Goal: Task Accomplishment & Management: Use online tool/utility

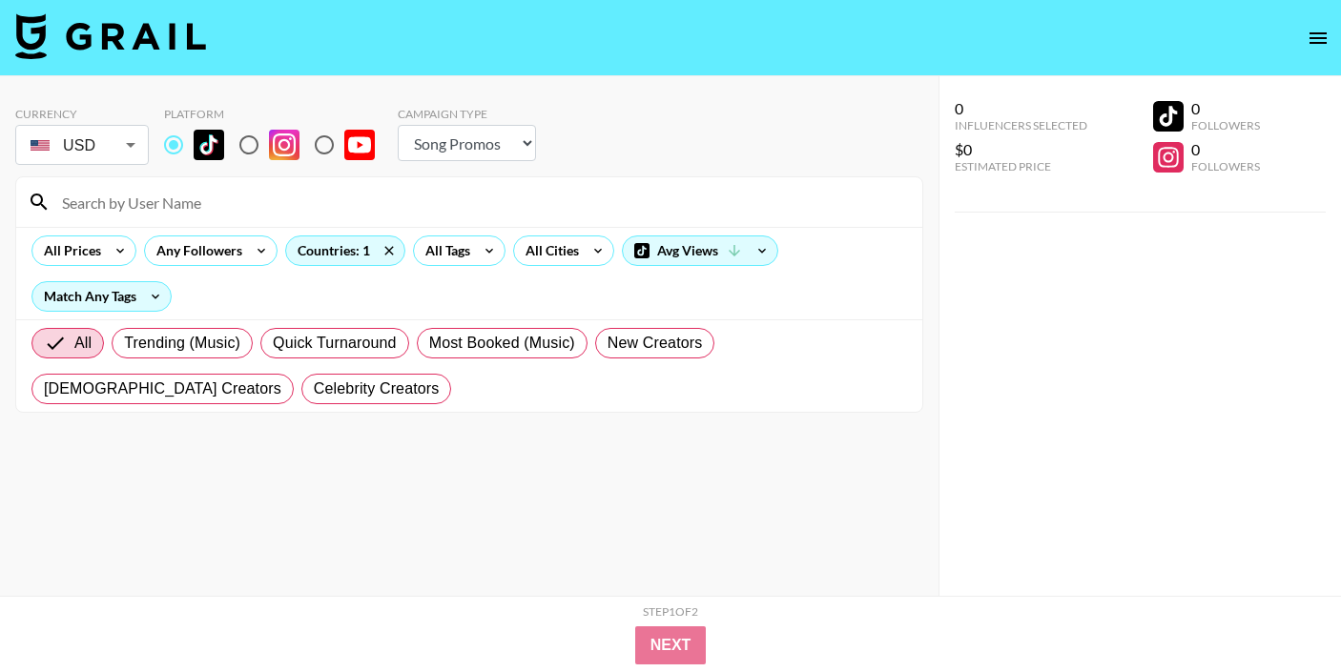
select select "Song"
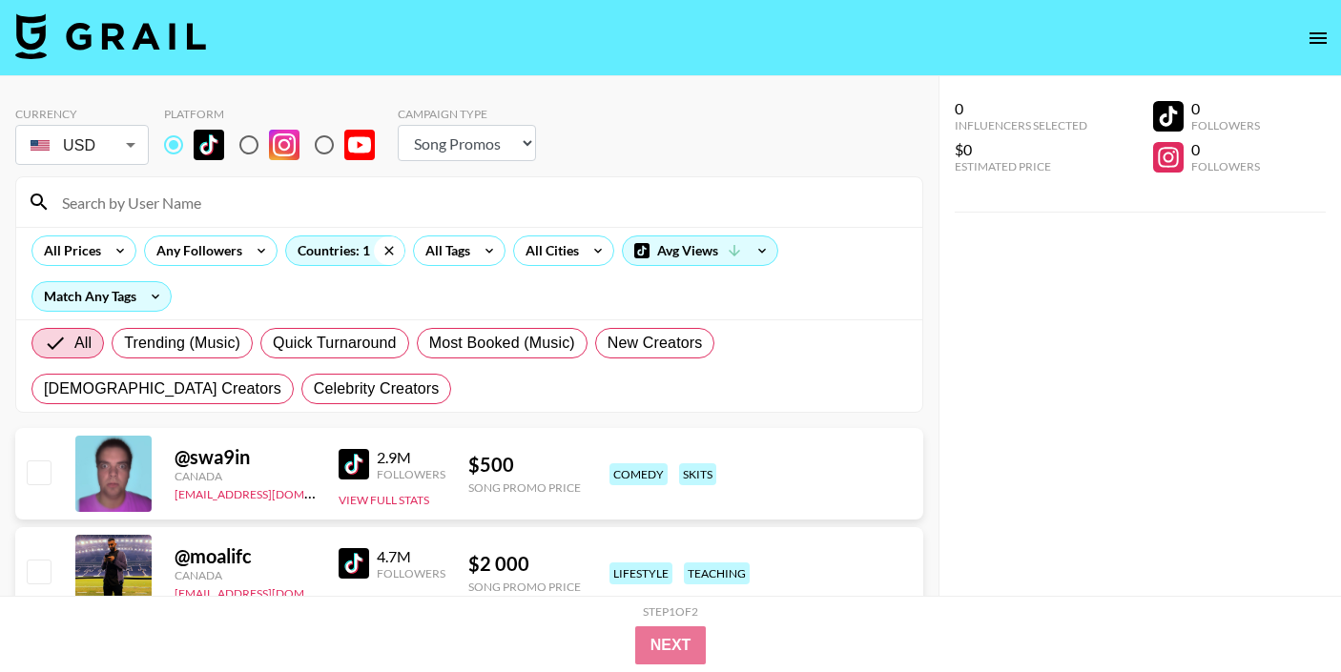
click at [391, 249] on icon at bounding box center [389, 251] width 31 height 29
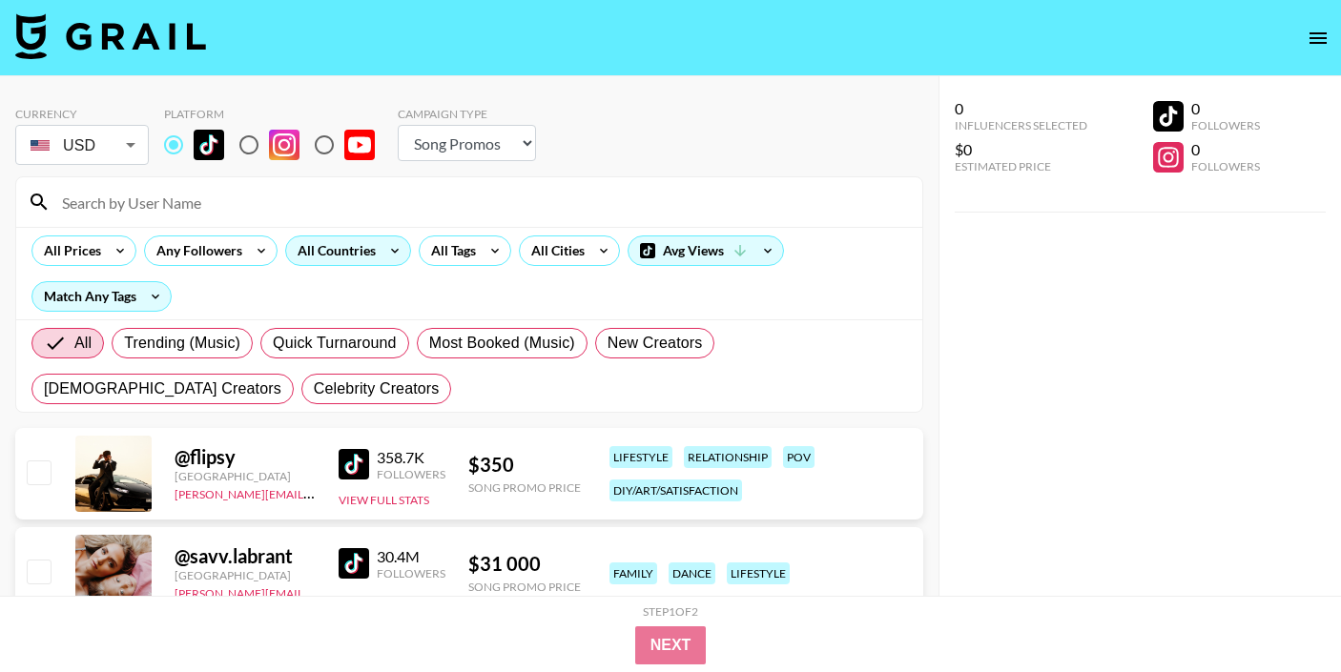
click at [343, 250] on div "All Countries" at bounding box center [332, 251] width 93 height 29
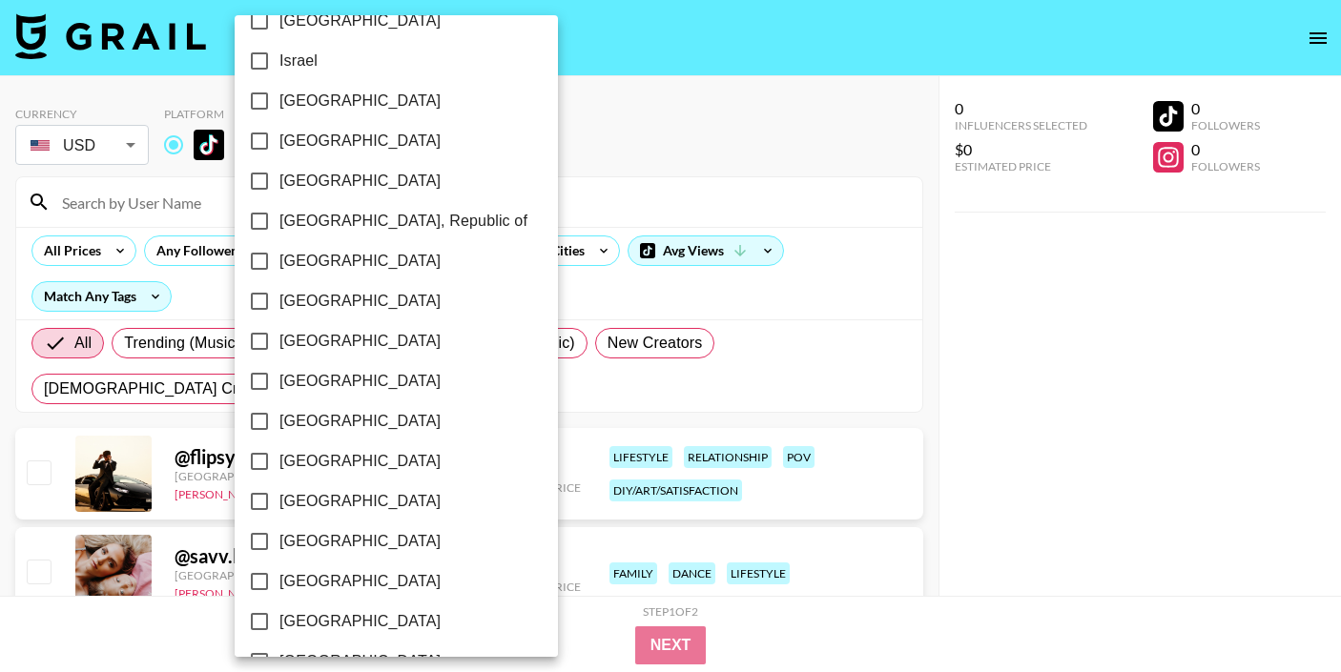
scroll to position [1033, 0]
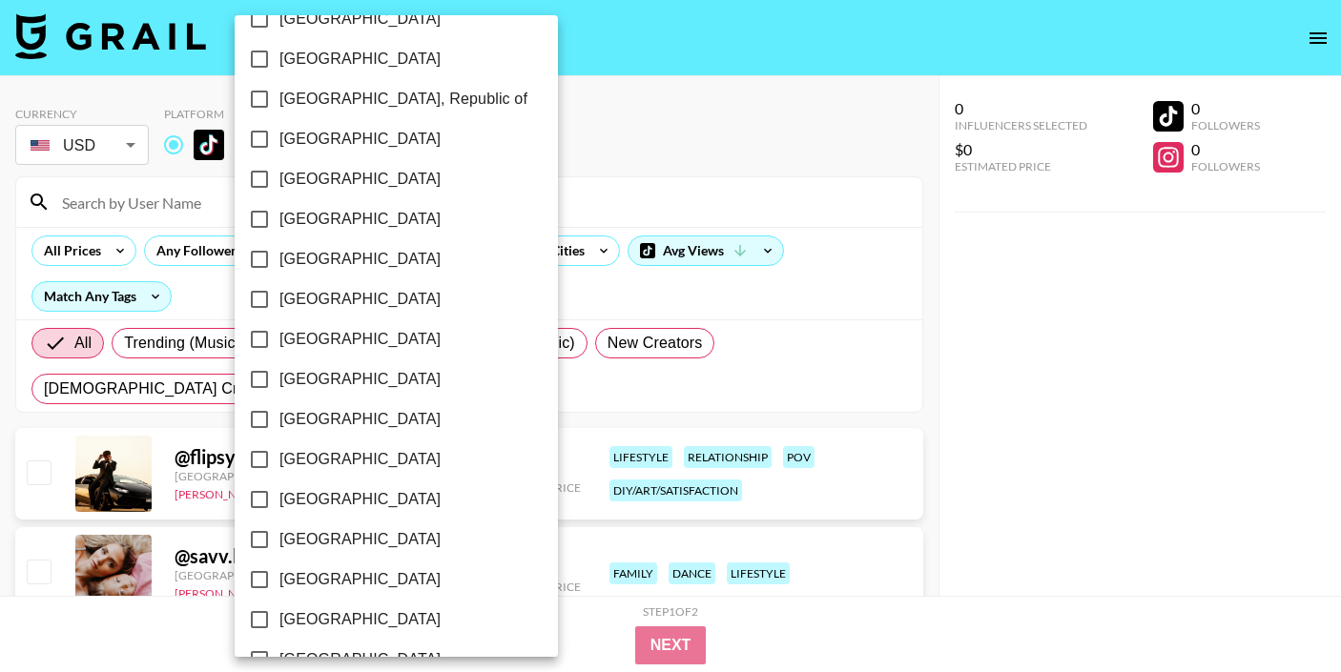
click at [319, 263] on span "[GEOGRAPHIC_DATA]" at bounding box center [359, 259] width 161 height 23
click at [279, 263] on input "[GEOGRAPHIC_DATA]" at bounding box center [259, 259] width 40 height 40
checkbox input "true"
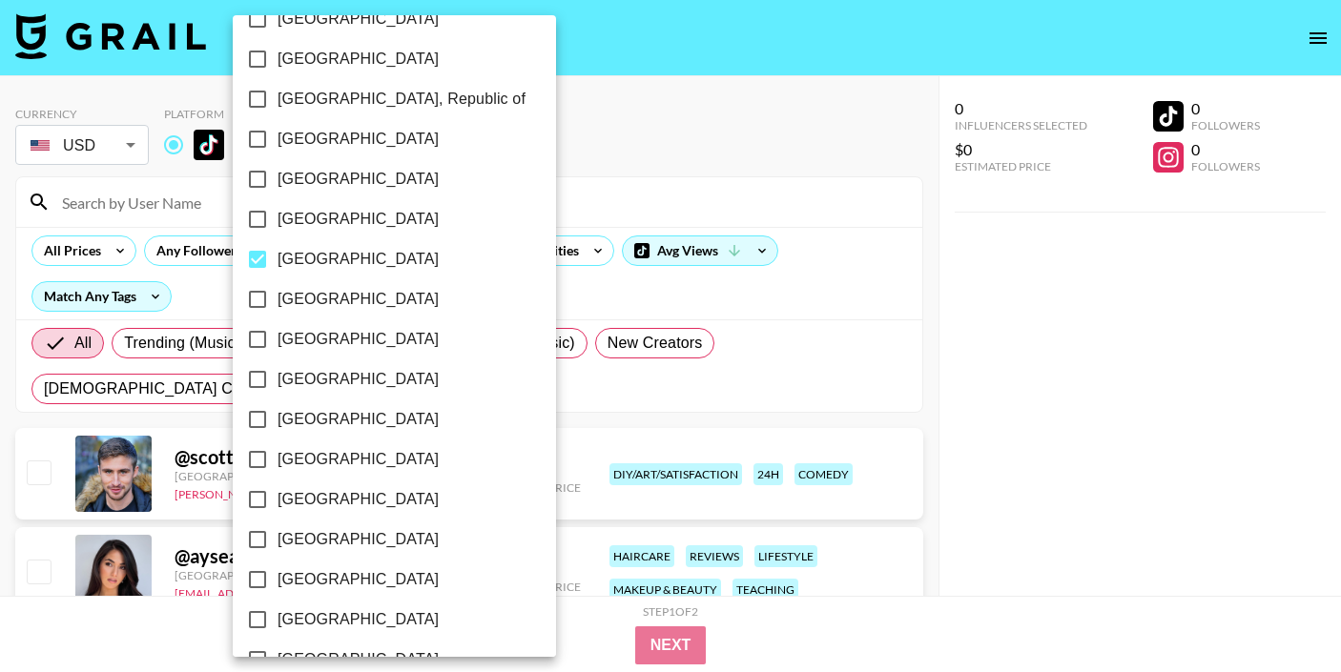
click at [689, 179] on div at bounding box center [670, 336] width 1341 height 672
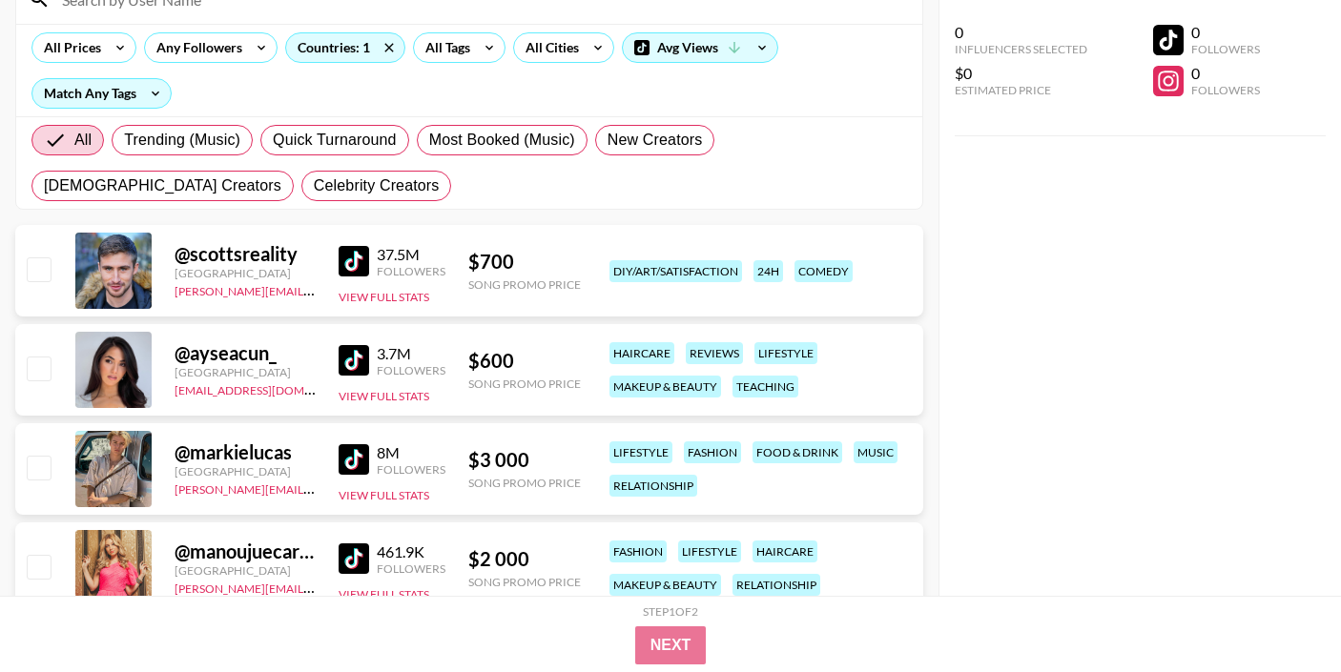
scroll to position [328, 0]
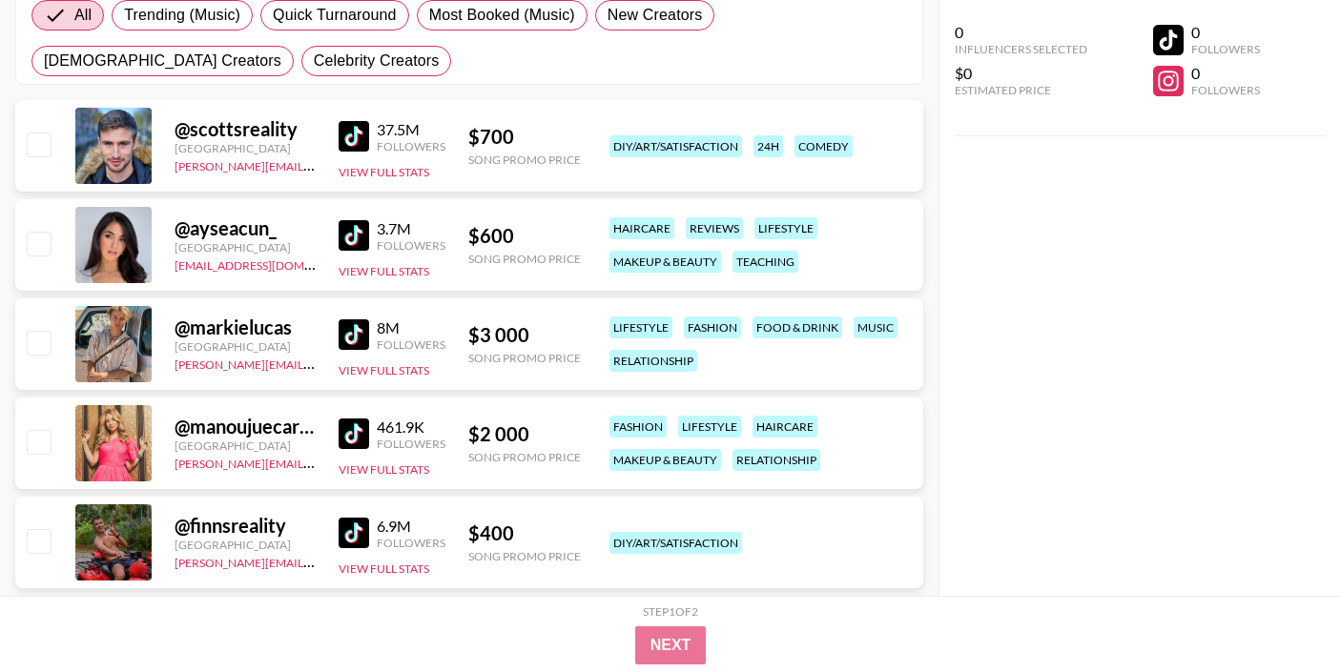
click at [345, 236] on img at bounding box center [354, 235] width 31 height 31
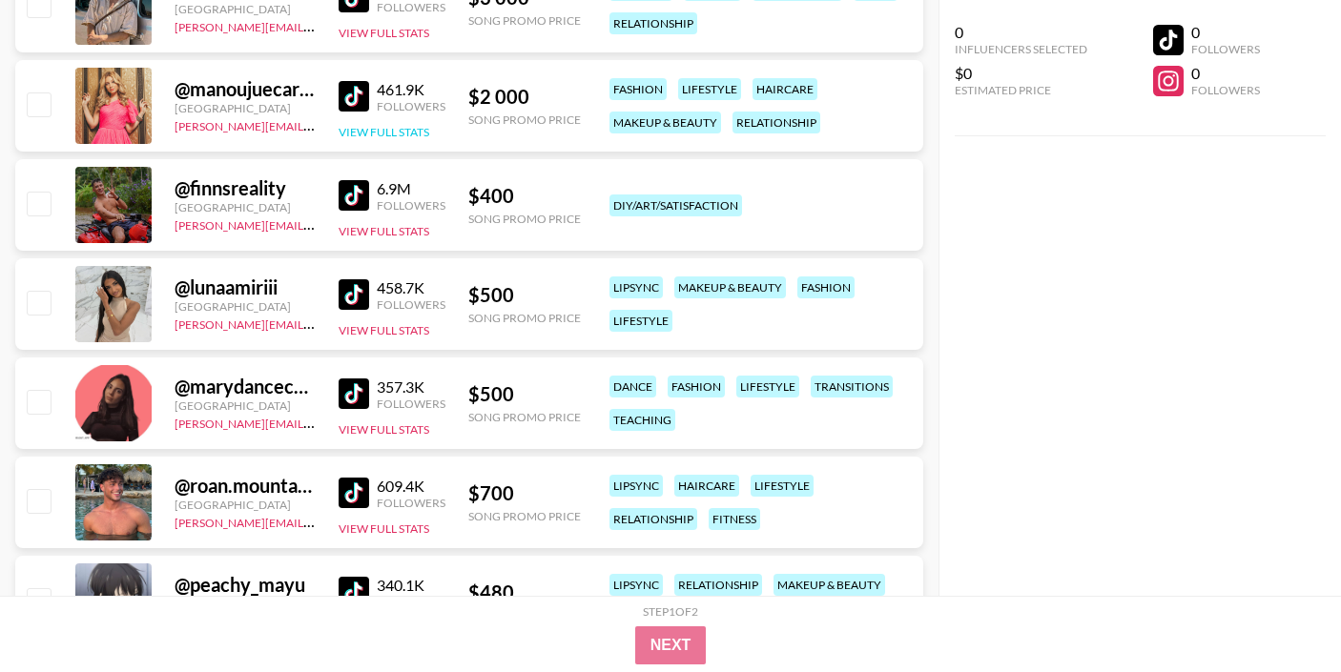
scroll to position [730, 0]
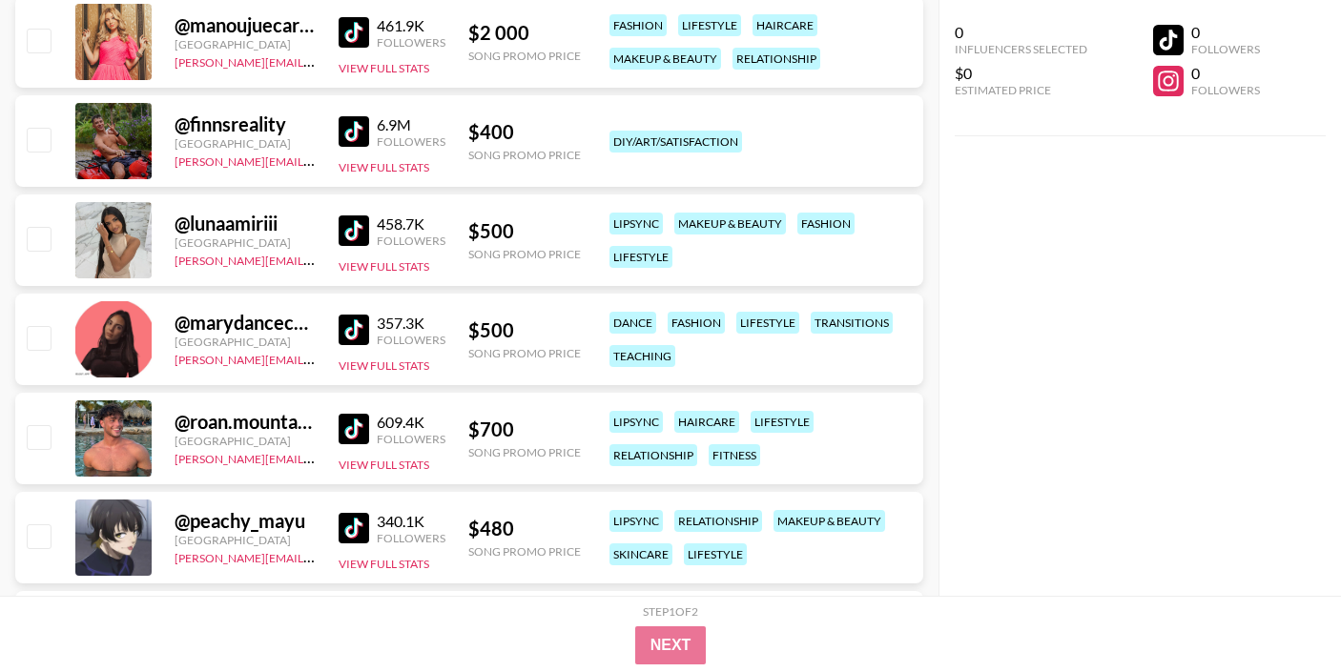
click at [357, 237] on img at bounding box center [354, 231] width 31 height 31
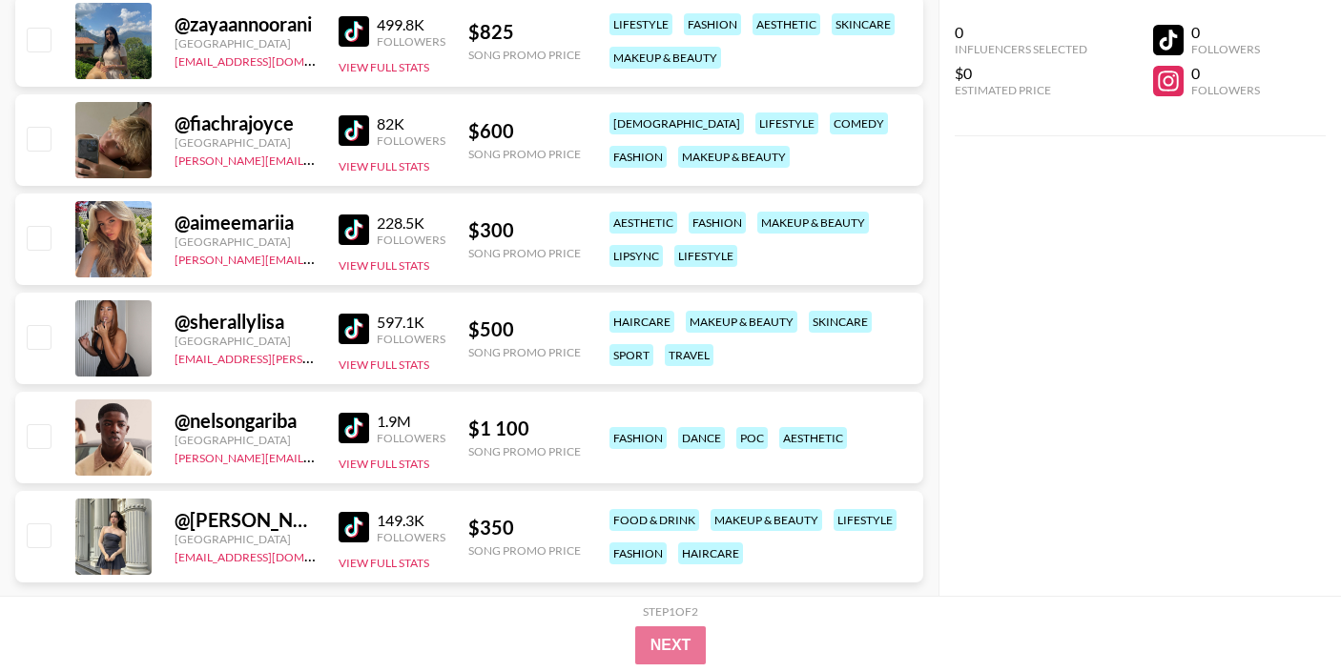
scroll to position [1564, 0]
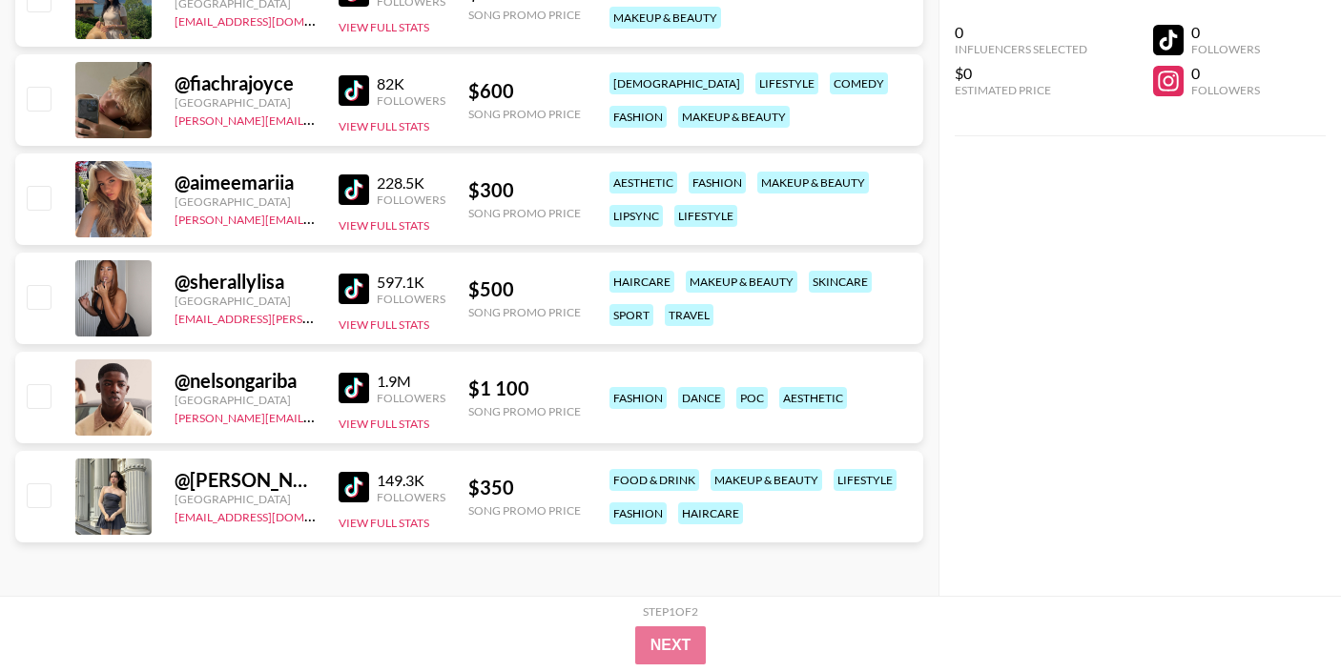
click at [348, 180] on img at bounding box center [354, 190] width 31 height 31
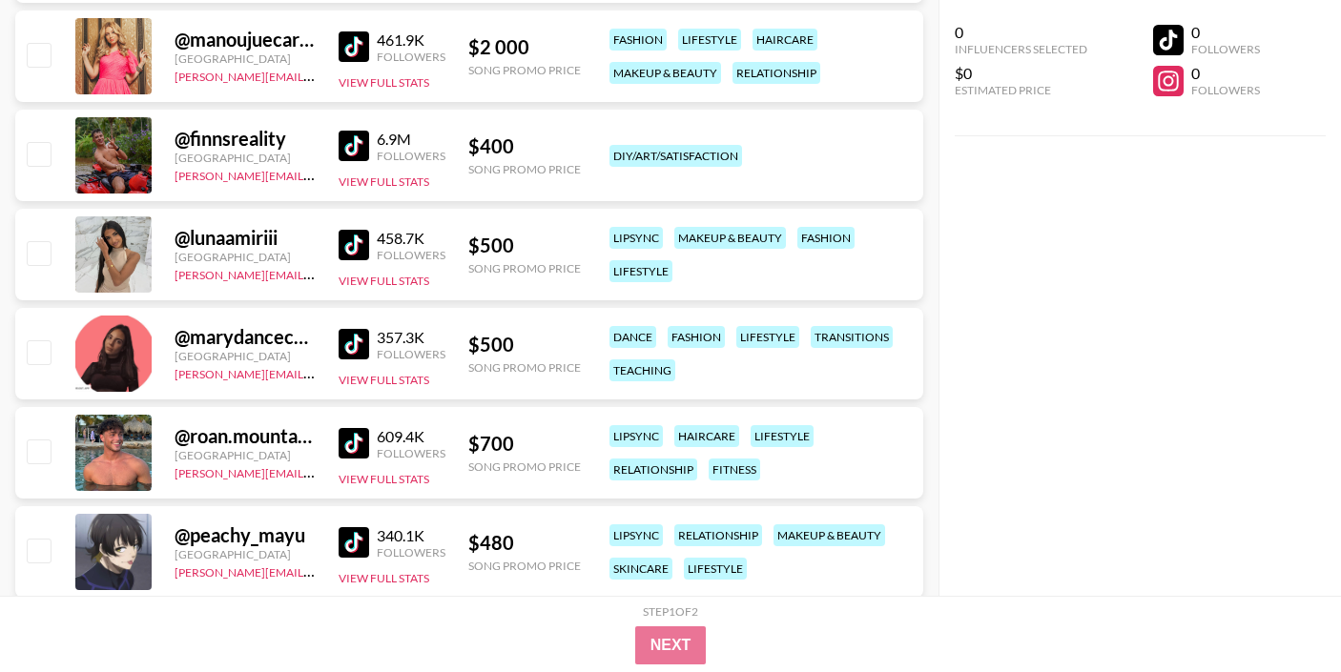
scroll to position [643, 0]
